Goal: Find specific page/section: Find specific page/section

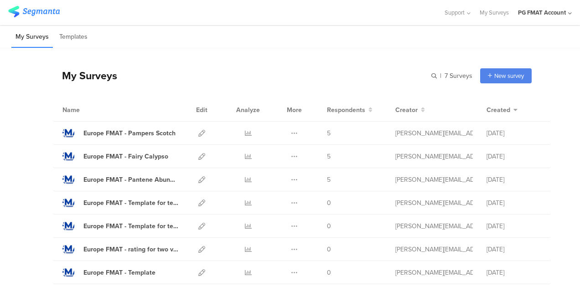
click at [553, 15] on div "PG FMAT Account" at bounding box center [542, 12] width 48 height 9
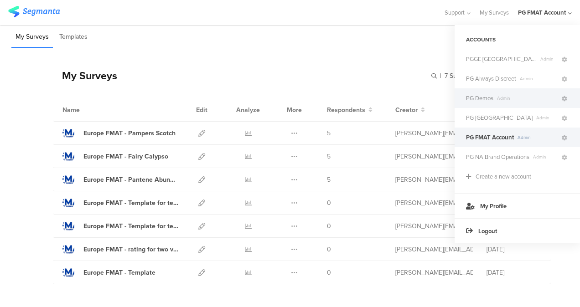
click at [483, 103] on div "PG Demos Admin" at bounding box center [516, 98] width 125 height 20
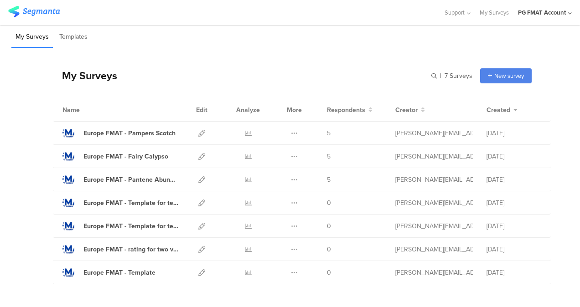
click at [538, 17] on div "PG FMAT Account" at bounding box center [545, 12] width 54 height 25
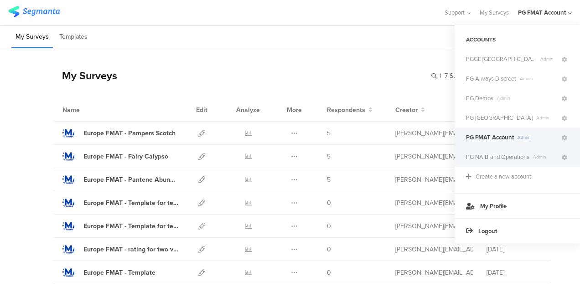
click at [481, 162] on div "PG NA Brand Operations Admin" at bounding box center [516, 157] width 125 height 20
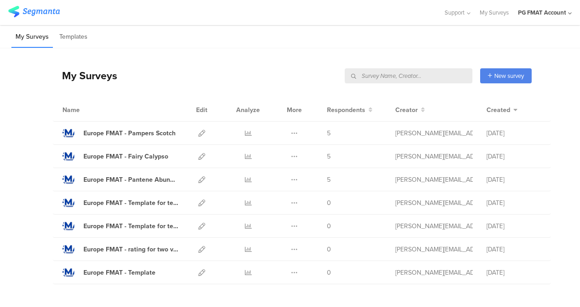
click at [546, 8] on div "PG FMAT Account" at bounding box center [542, 12] width 48 height 9
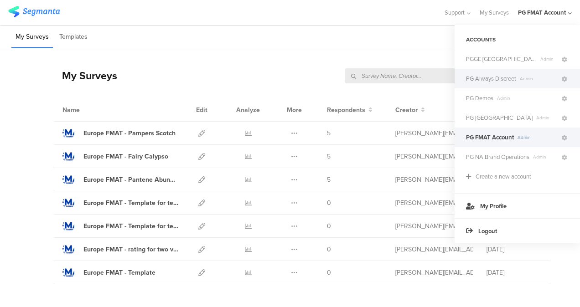
click at [497, 71] on div "PG Always Discreet Admin" at bounding box center [516, 79] width 125 height 20
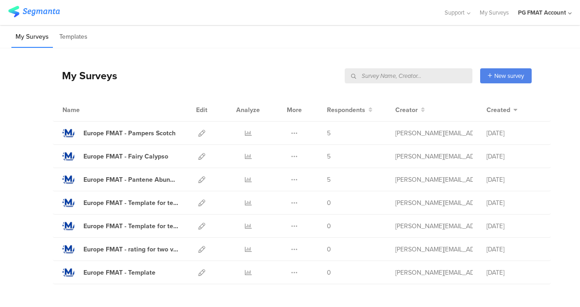
click at [541, 7] on div "PG FMAT Account" at bounding box center [545, 12] width 54 height 25
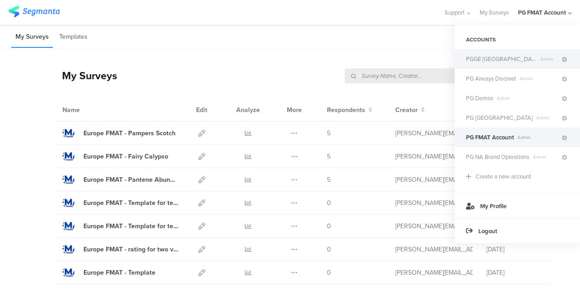
click at [486, 61] on span "PGGE [GEOGRAPHIC_DATA]" at bounding box center [501, 59] width 71 height 9
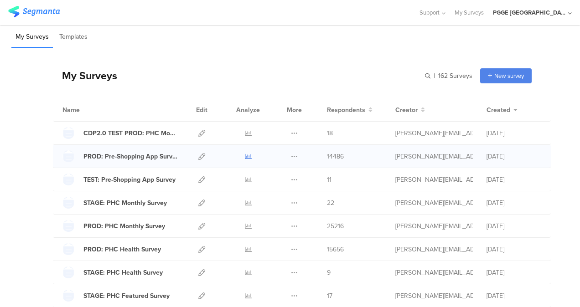
click at [245, 155] on icon at bounding box center [248, 156] width 7 height 7
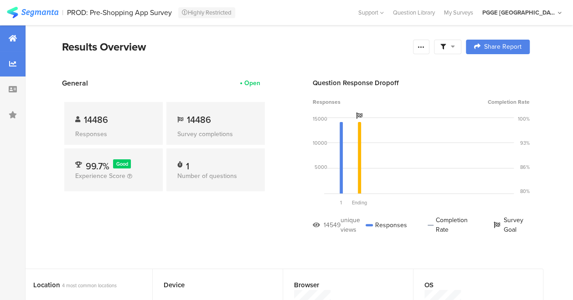
click at [1, 57] on div at bounding box center [13, 64] width 26 height 26
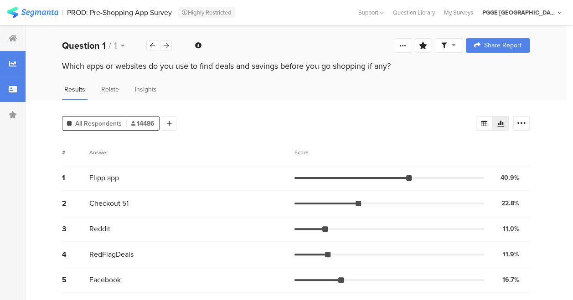
click at [5, 79] on div at bounding box center [13, 90] width 26 height 26
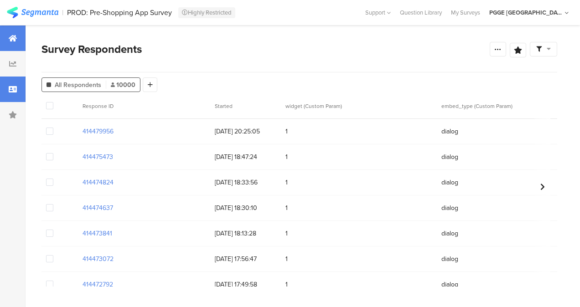
click at [15, 33] on div at bounding box center [13, 39] width 26 height 26
